Goal: Information Seeking & Learning: Learn about a topic

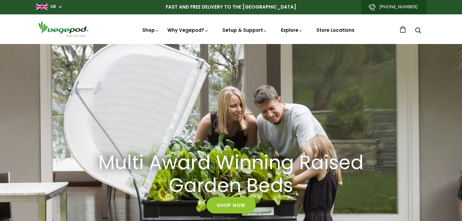
drag, startPoint x: 0, startPoint y: 0, endPoint x: 464, endPoint y: 224, distance: 514.9
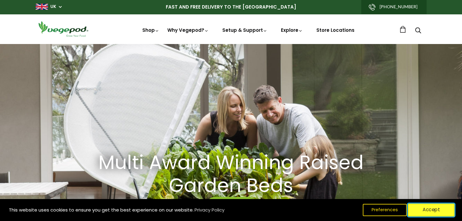
click at [446, 209] on button "Accept" at bounding box center [431, 209] width 47 height 13
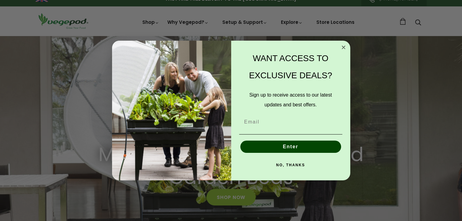
scroll to position [12, 0]
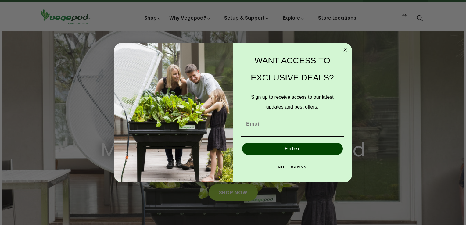
click at [344, 52] on circle "Close dialog" at bounding box center [345, 49] width 7 height 7
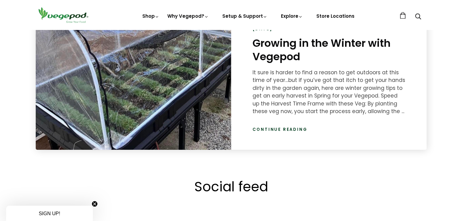
scroll to position [0, 331]
click at [284, 128] on link "Continue reading" at bounding box center [279, 129] width 55 height 6
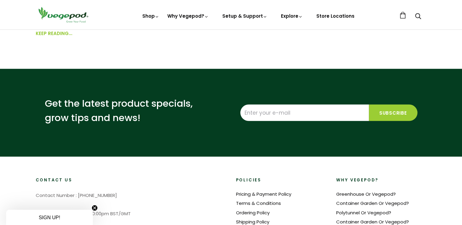
scroll to position [1568, 0]
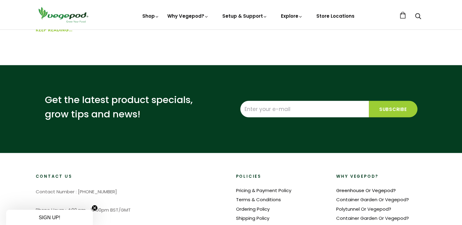
click at [357, 191] on link "Greenhouse Or Vegepod?" at bounding box center [365, 190] width 59 height 6
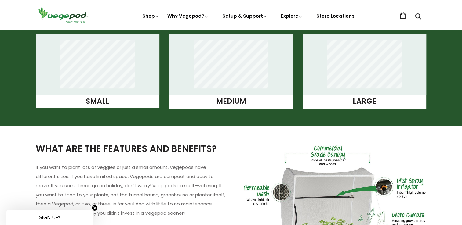
scroll to position [520, 0]
